Goal: Register for event/course

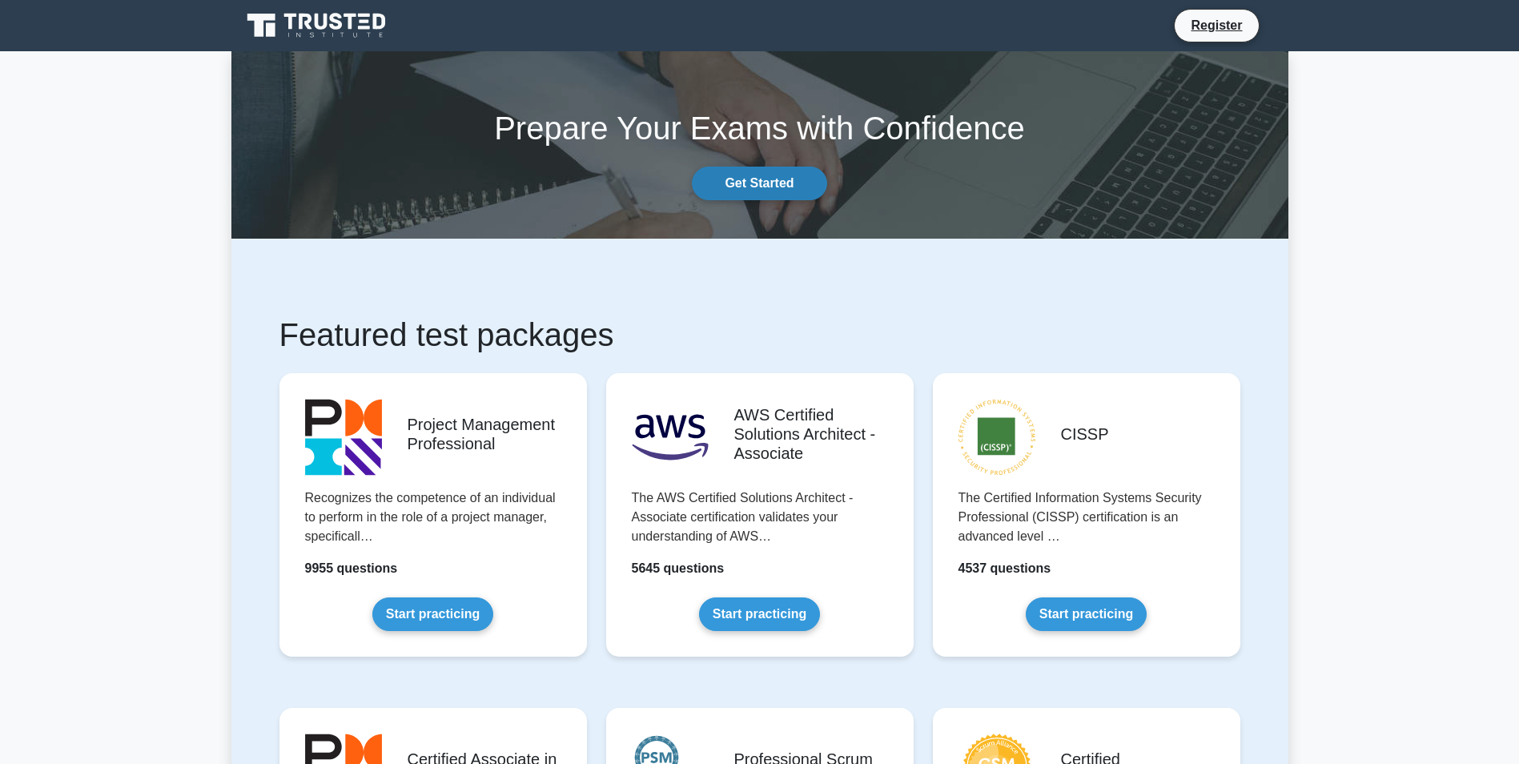
click at [751, 177] on link "Get Started" at bounding box center [759, 184] width 135 height 34
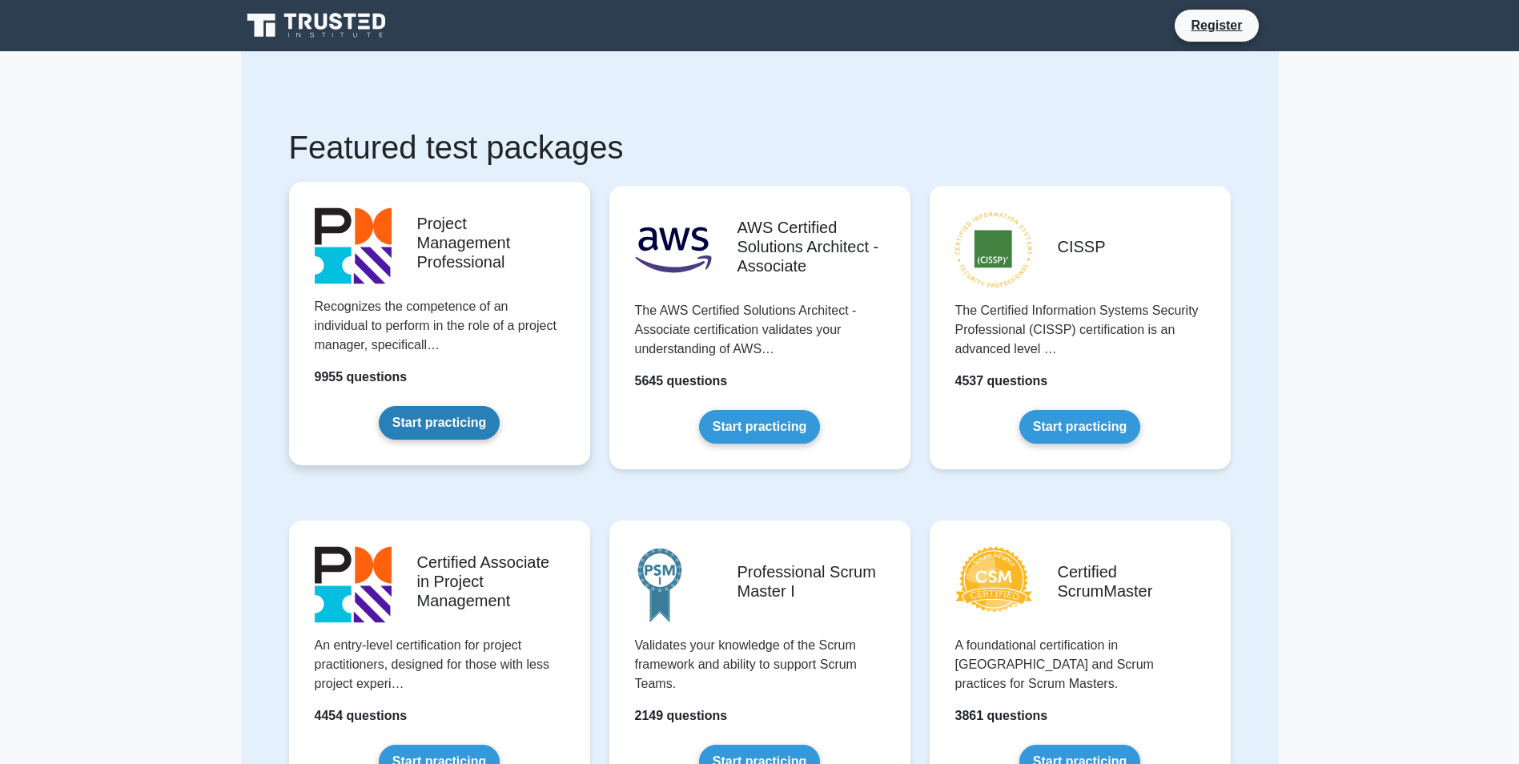
click at [379, 406] on link "Start practicing" at bounding box center [439, 423] width 121 height 34
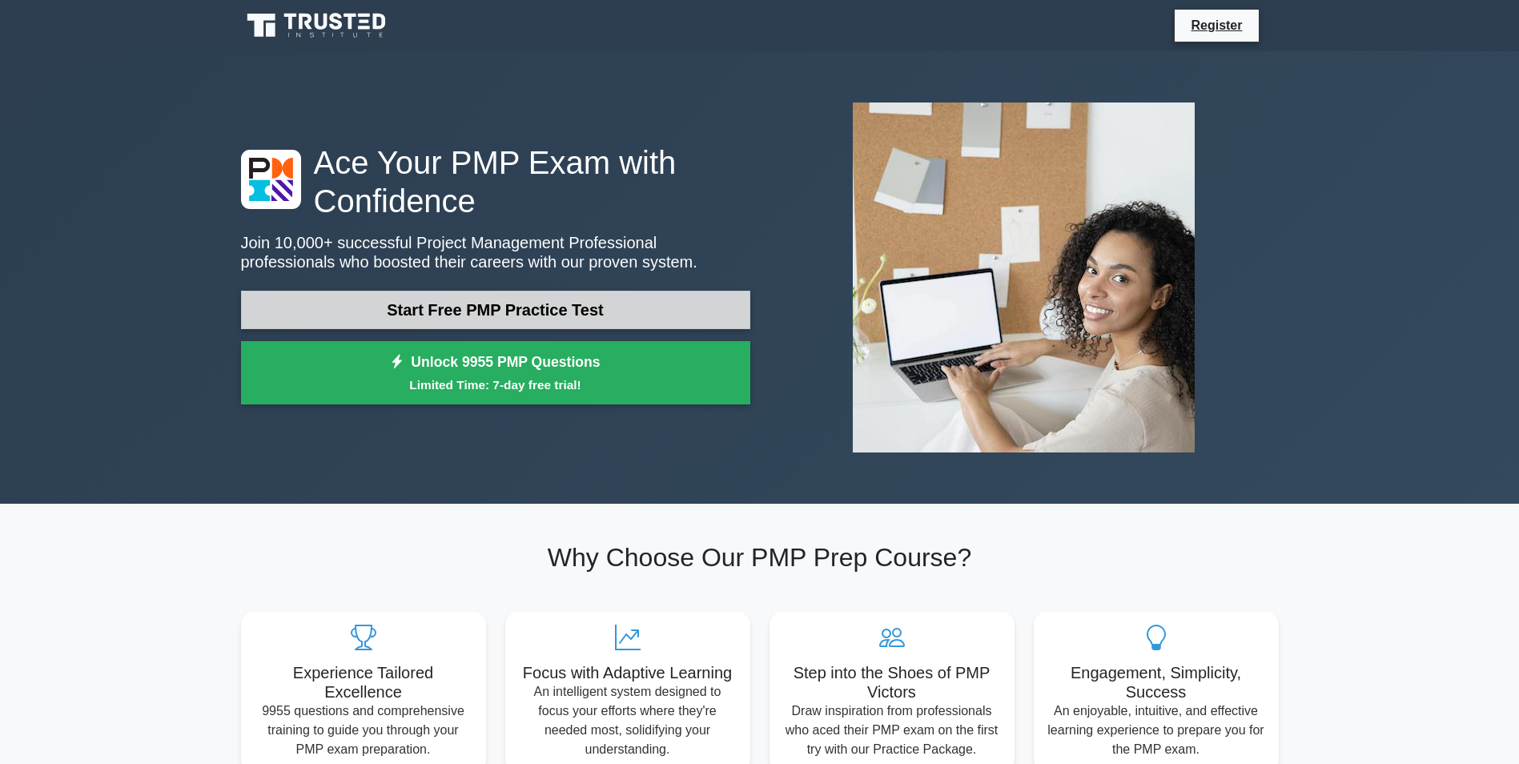
click at [517, 291] on link "Start Free PMP Practice Test" at bounding box center [495, 310] width 509 height 38
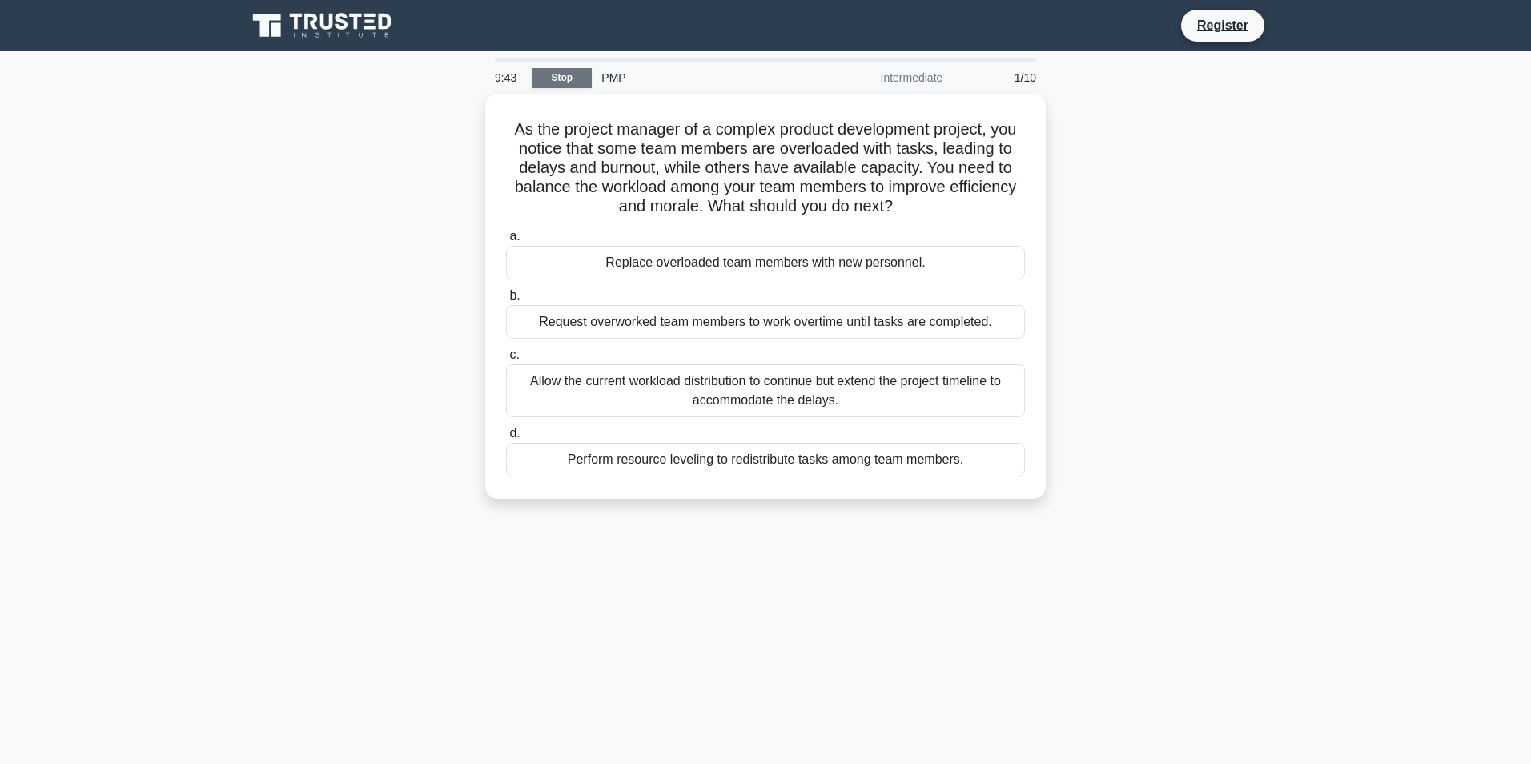
click at [565, 68] on link "Stop" at bounding box center [562, 78] width 60 height 20
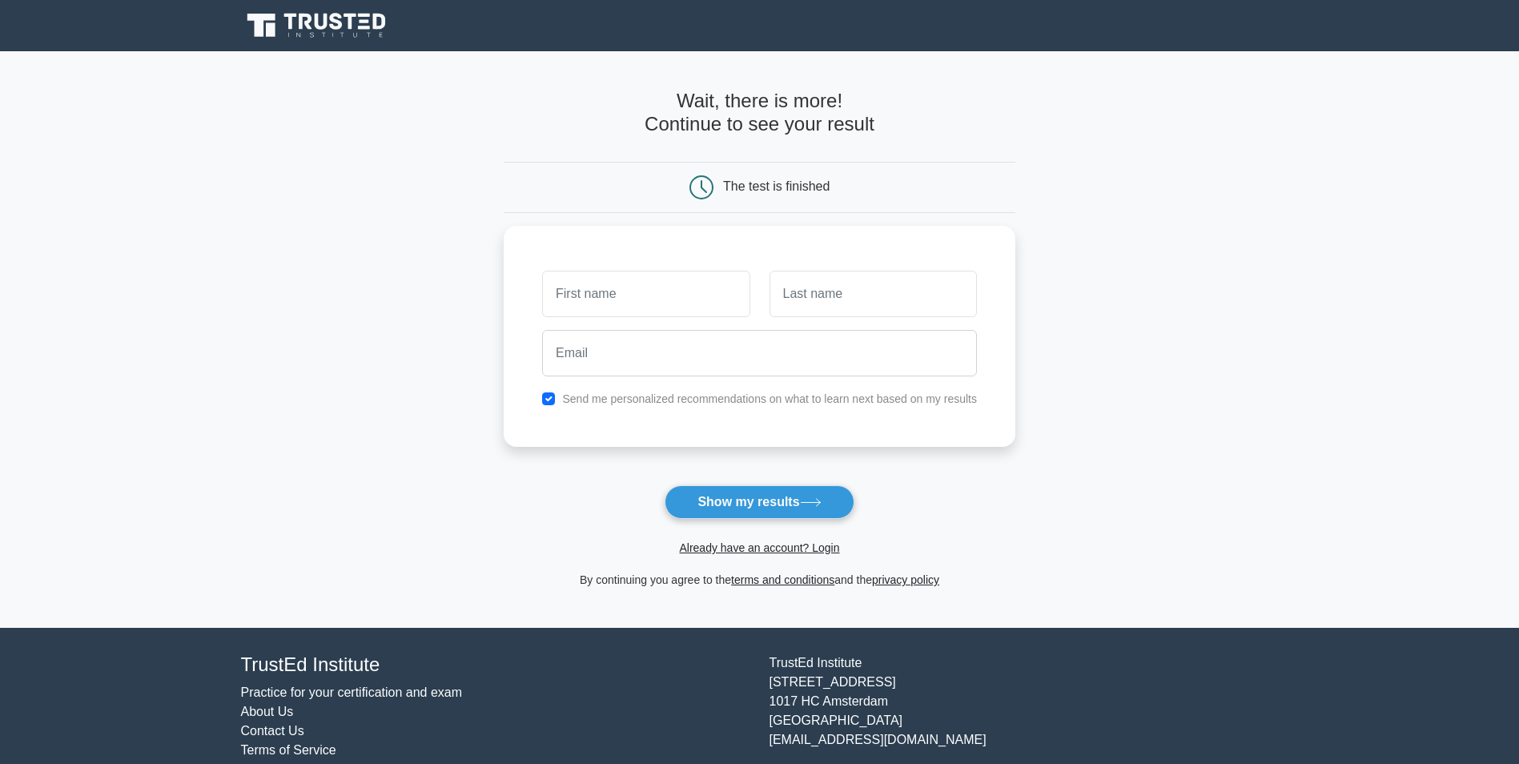
click at [1179, 380] on main "Wait, there is more! Continue to see your result The test is finished and the" at bounding box center [759, 339] width 1519 height 577
